Goal: Task Accomplishment & Management: Complete application form

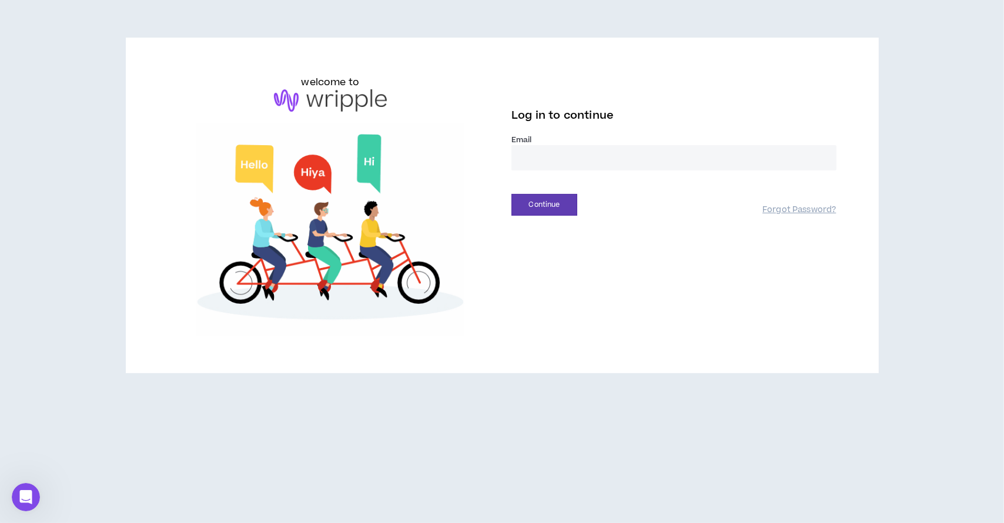
type input "**********"
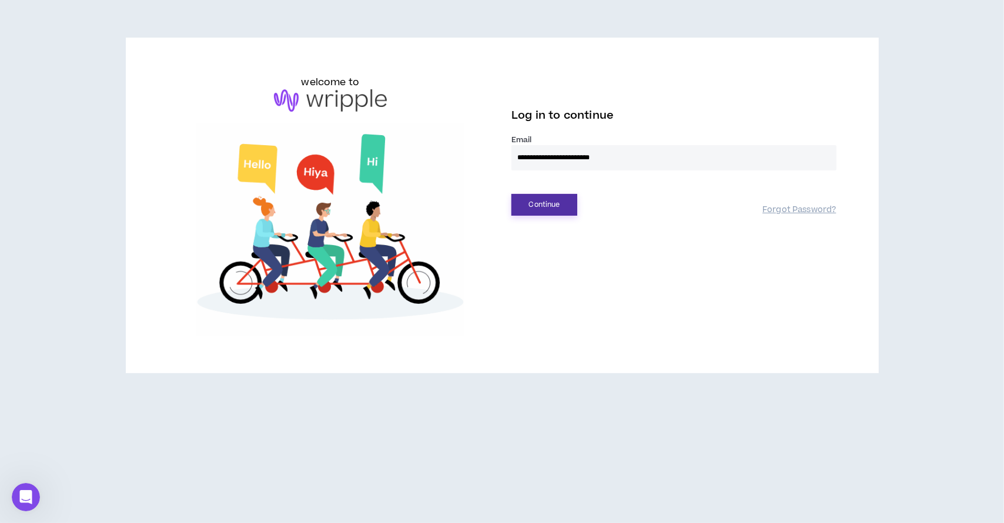
click at [551, 204] on button "Continue" at bounding box center [544, 205] width 66 height 22
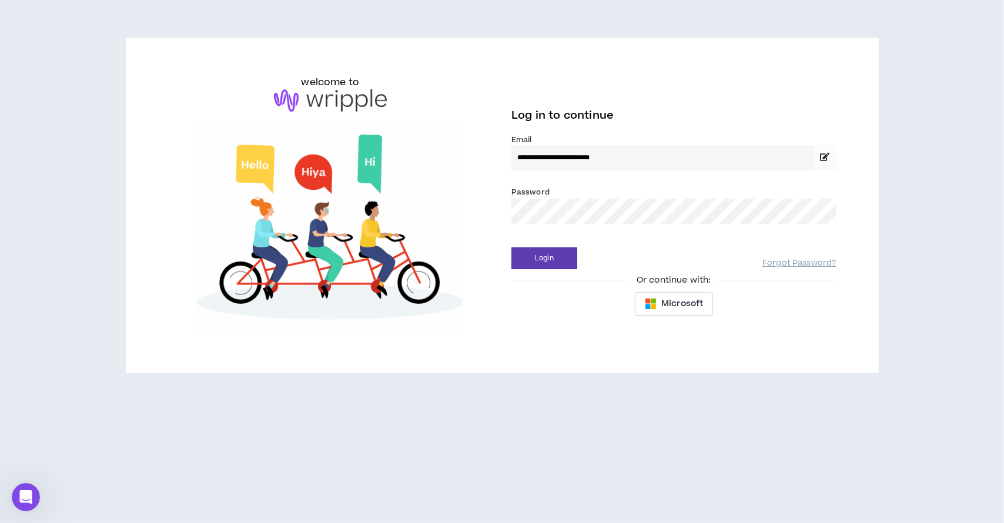
click at [544, 258] on button "Login" at bounding box center [544, 258] width 66 height 22
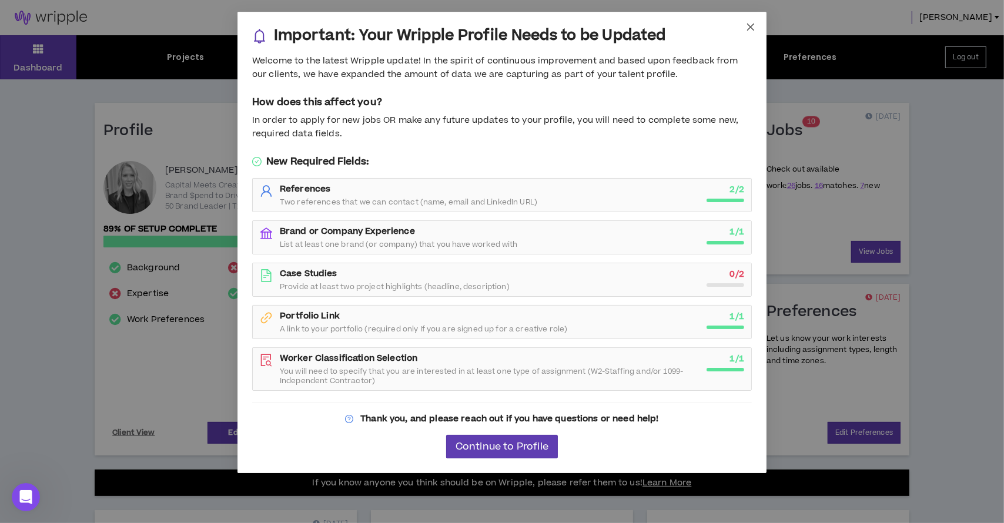
click at [753, 25] on icon "close" at bounding box center [750, 26] width 9 height 9
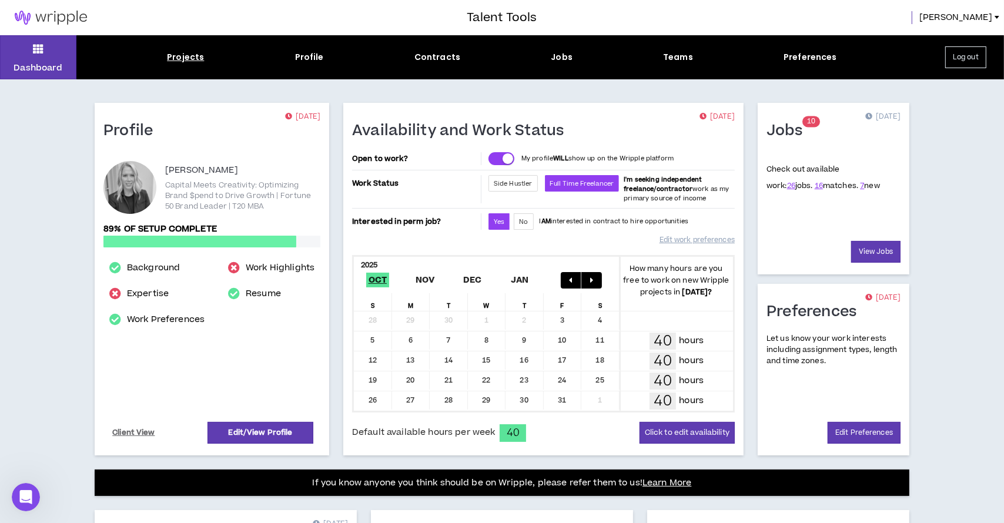
click at [183, 56] on div "Projects" at bounding box center [185, 57] width 37 height 12
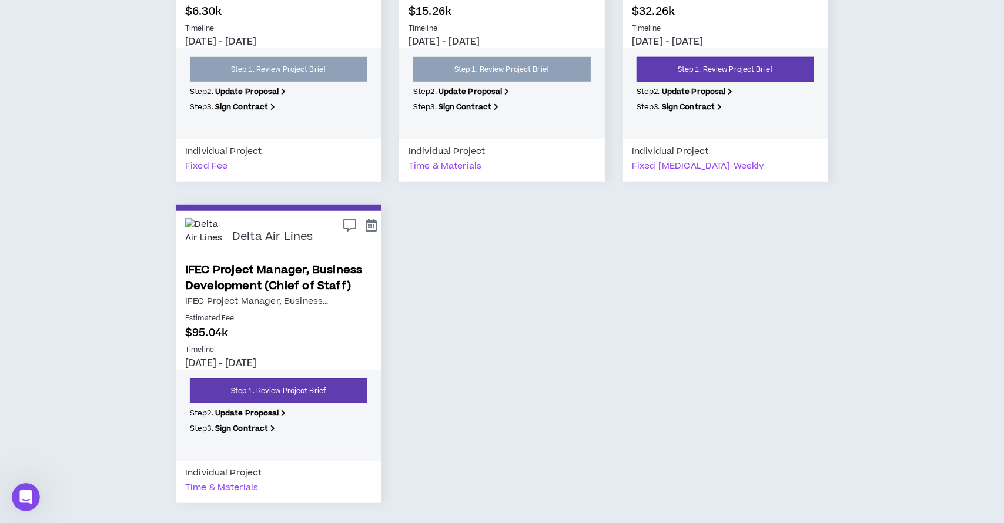
scroll to position [801, 0]
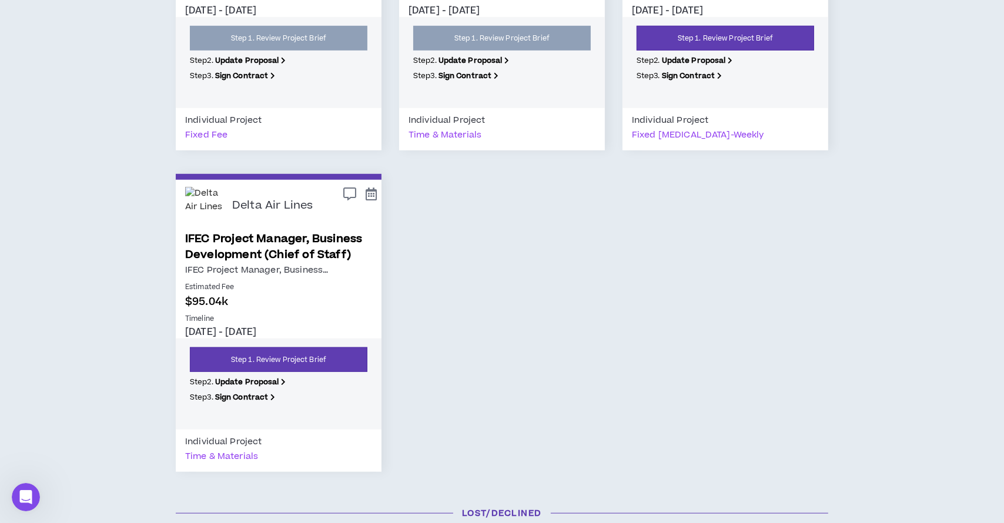
click at [256, 241] on link "IFEC Project Manager, Business Development (Chief of Staff)" at bounding box center [278, 247] width 187 height 32
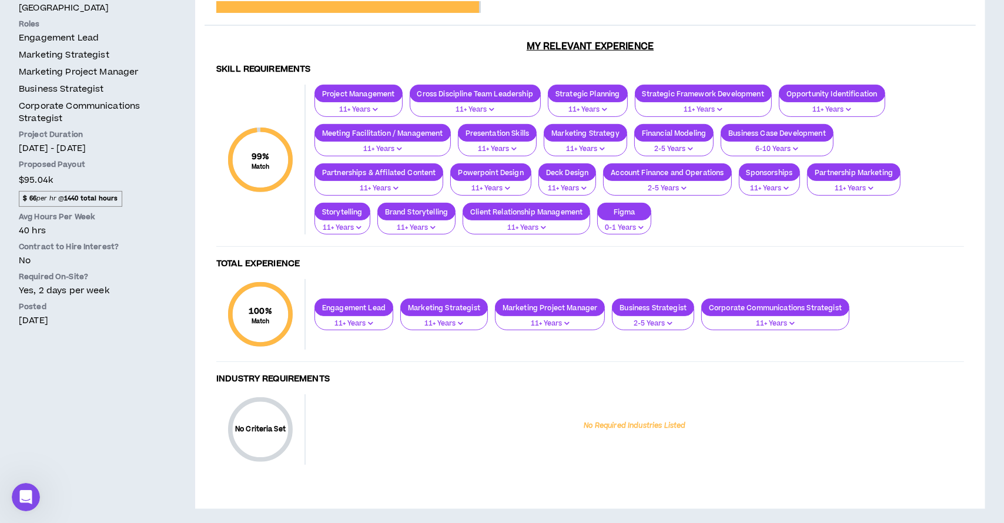
scroll to position [357, 0]
